Goal: Check status: Check status

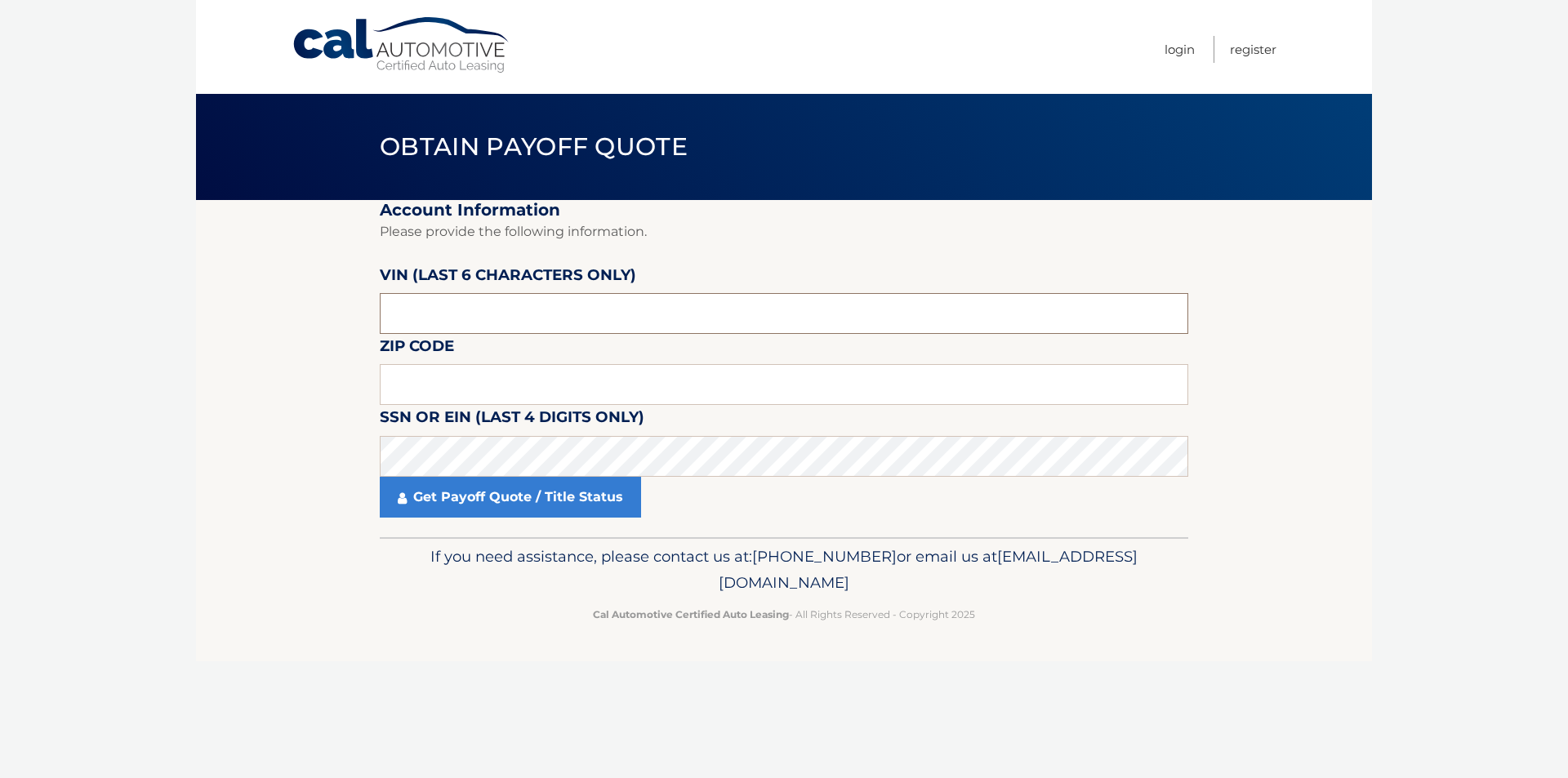
click at [445, 312] on input "text" at bounding box center [784, 313] width 809 height 41
type input "032779"
click at [671, 386] on input "text" at bounding box center [784, 384] width 809 height 41
click at [409, 382] on input "text" at bounding box center [784, 384] width 809 height 41
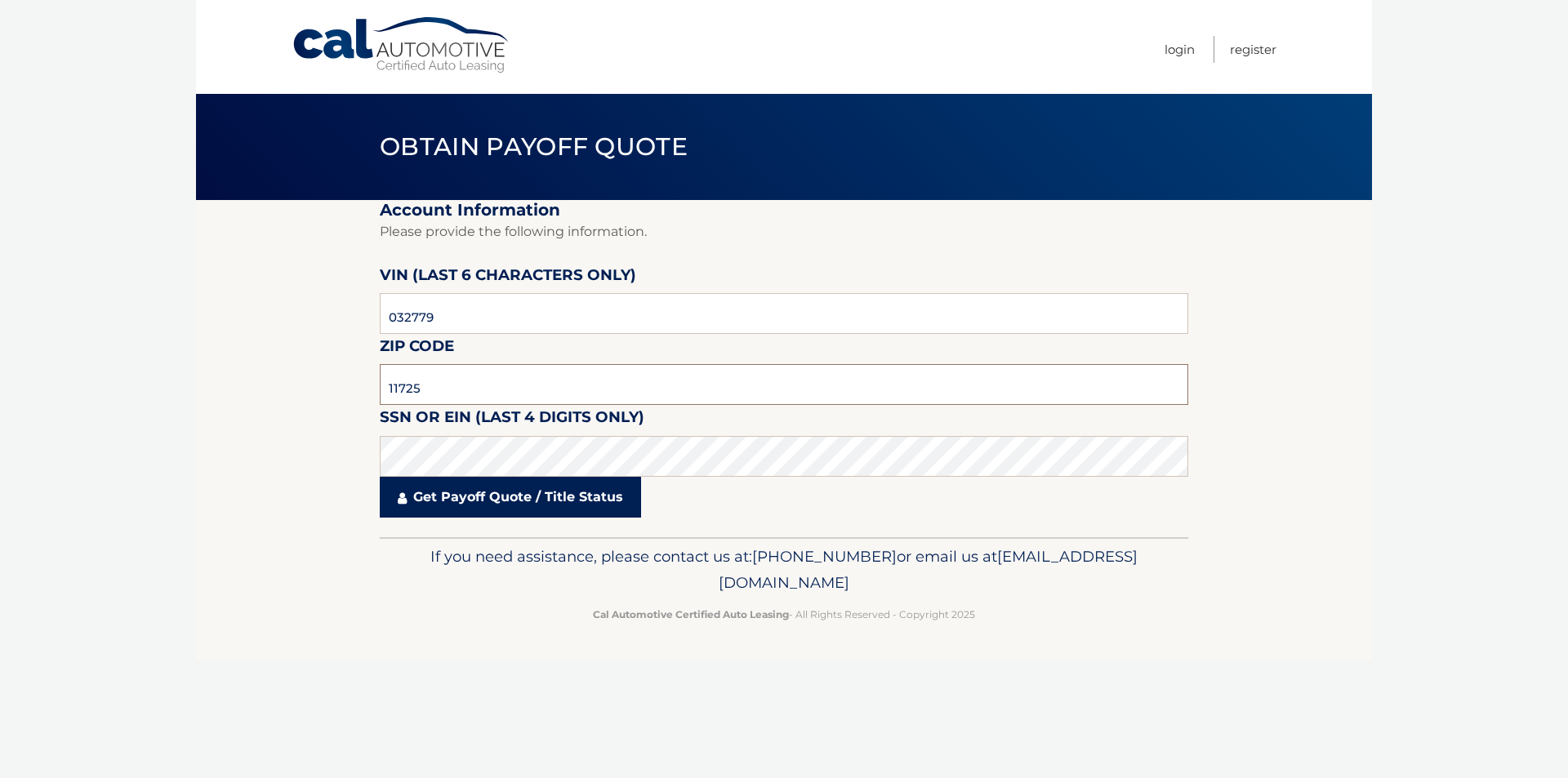
type input "11725"
click at [461, 493] on link "Get Payoff Quote / Title Status" at bounding box center [510, 497] width 262 height 41
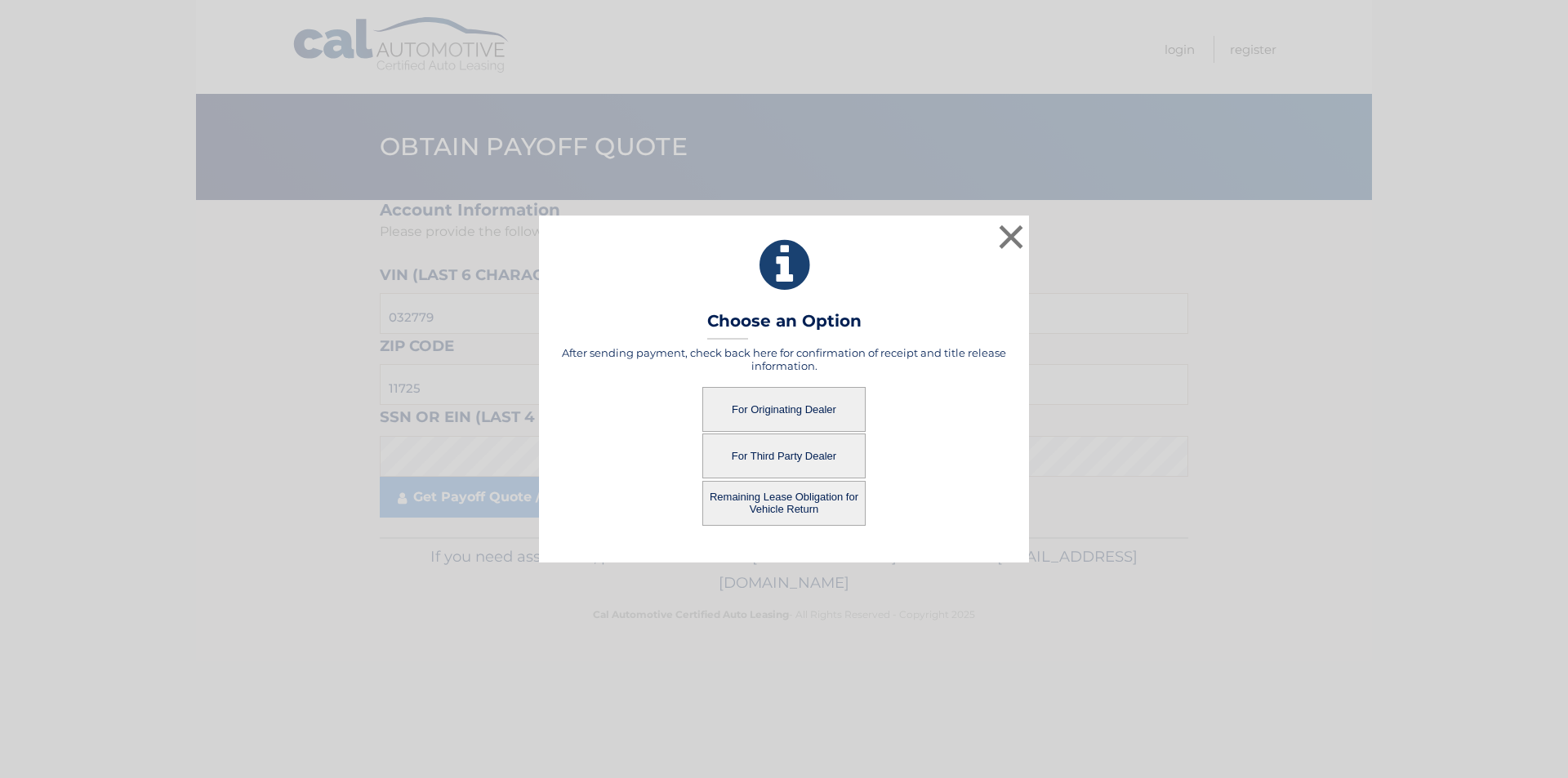
click at [755, 410] on button "For Originating Dealer" at bounding box center [784, 409] width 163 height 45
click at [784, 411] on button "For Originating Dealer" at bounding box center [784, 409] width 163 height 45
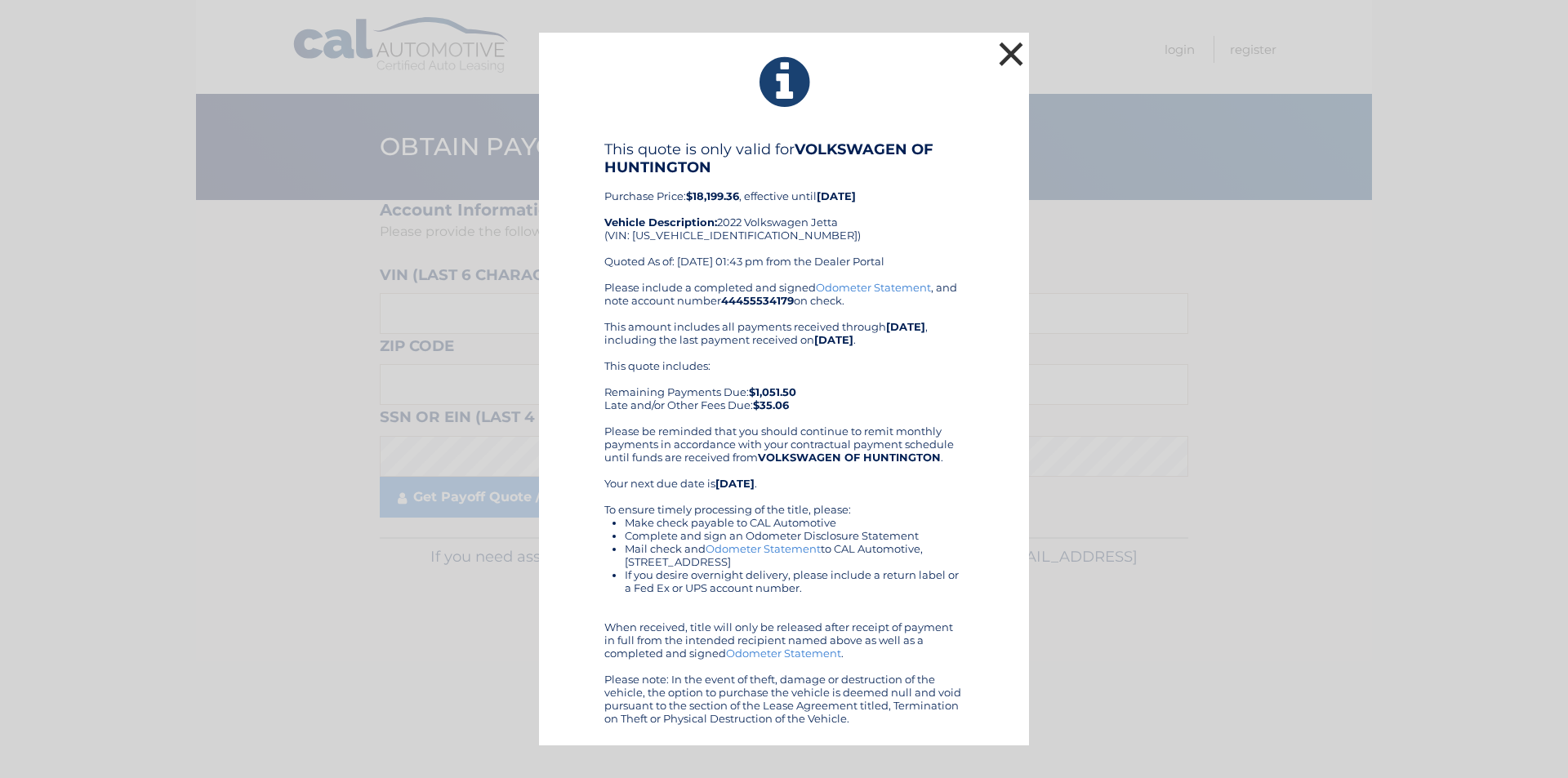
click at [996, 53] on button "×" at bounding box center [1011, 53] width 33 height 33
